Goal: Task Accomplishment & Management: Use online tool/utility

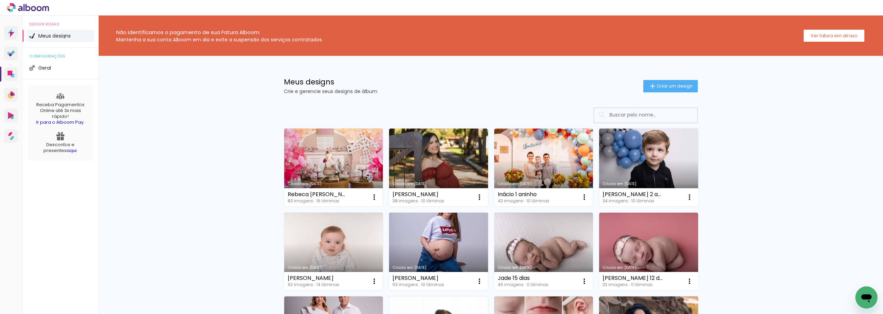
click at [442, 242] on link "Criado em [DATE]" at bounding box center [438, 252] width 99 height 78
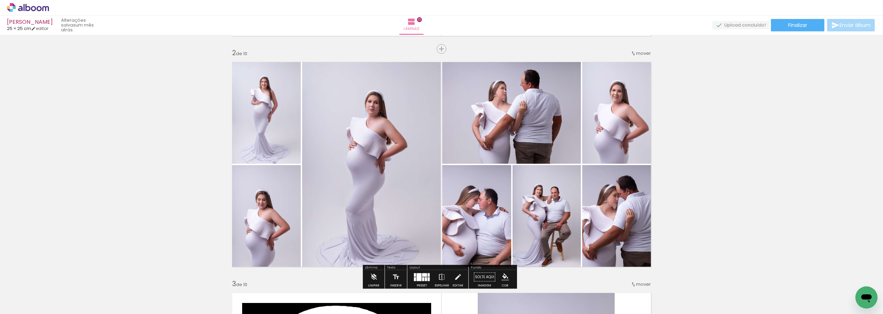
scroll to position [241, 0]
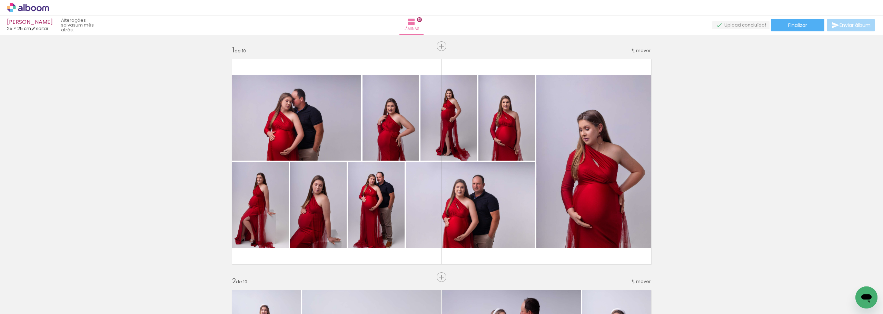
scroll to position [241, 0]
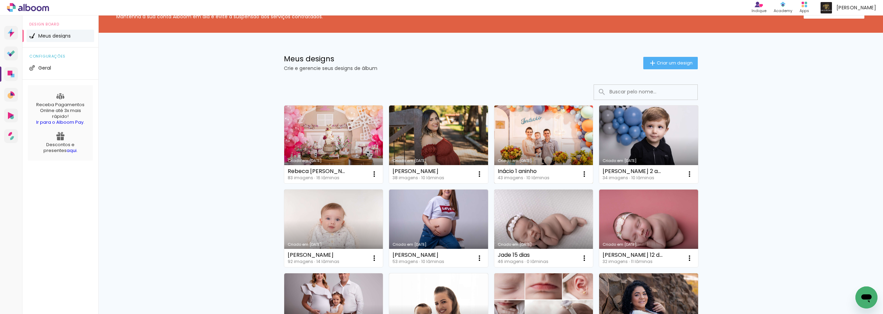
scroll to position [34, 0]
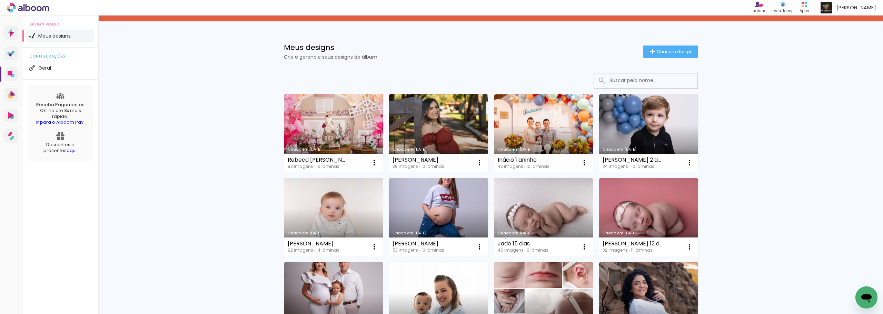
click at [355, 123] on link "Criado em [DATE]" at bounding box center [333, 133] width 99 height 78
